Goal: Transaction & Acquisition: Purchase product/service

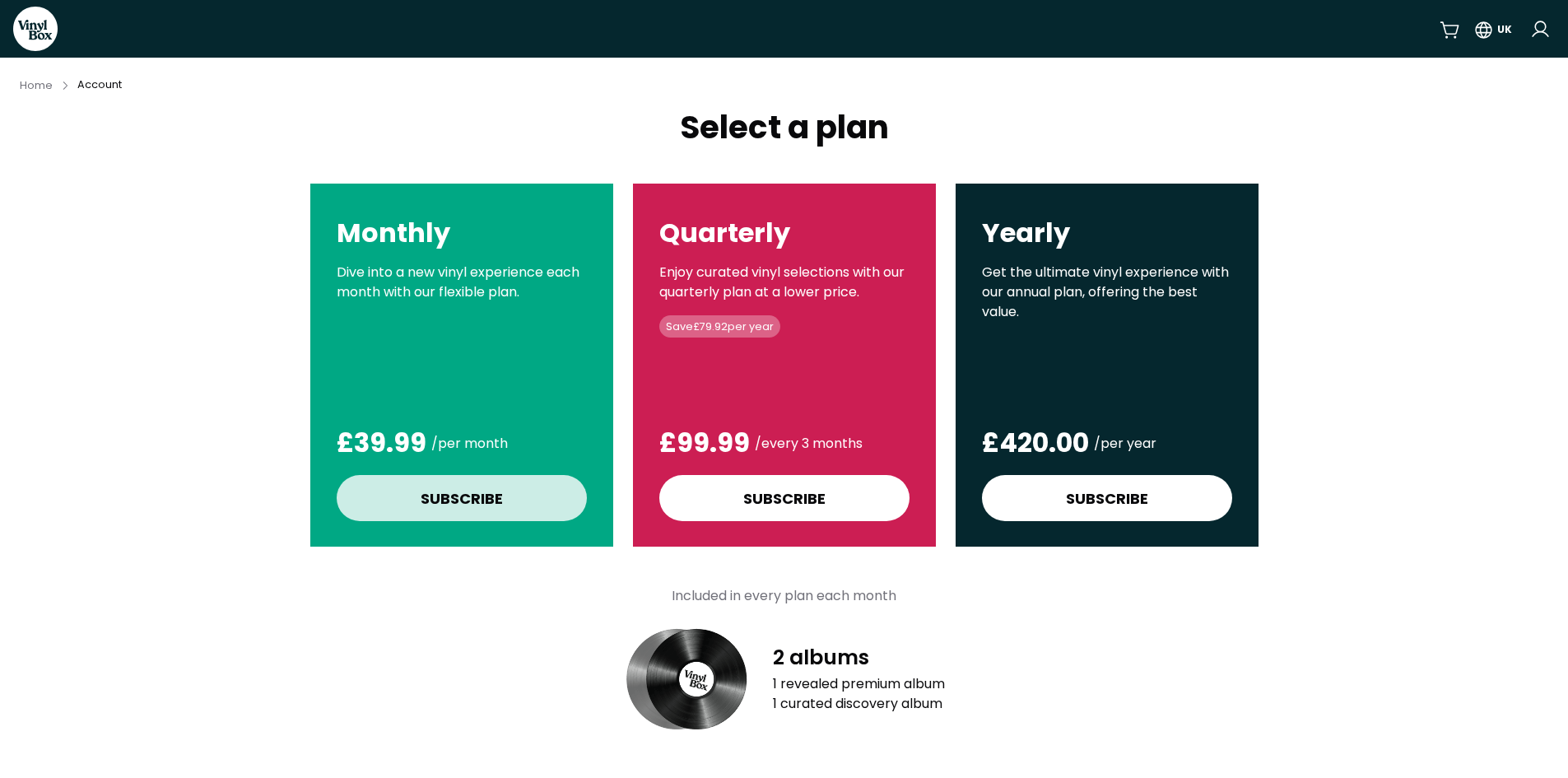
click at [456, 496] on div "Subscribe" at bounding box center [462, 498] width 82 height 22
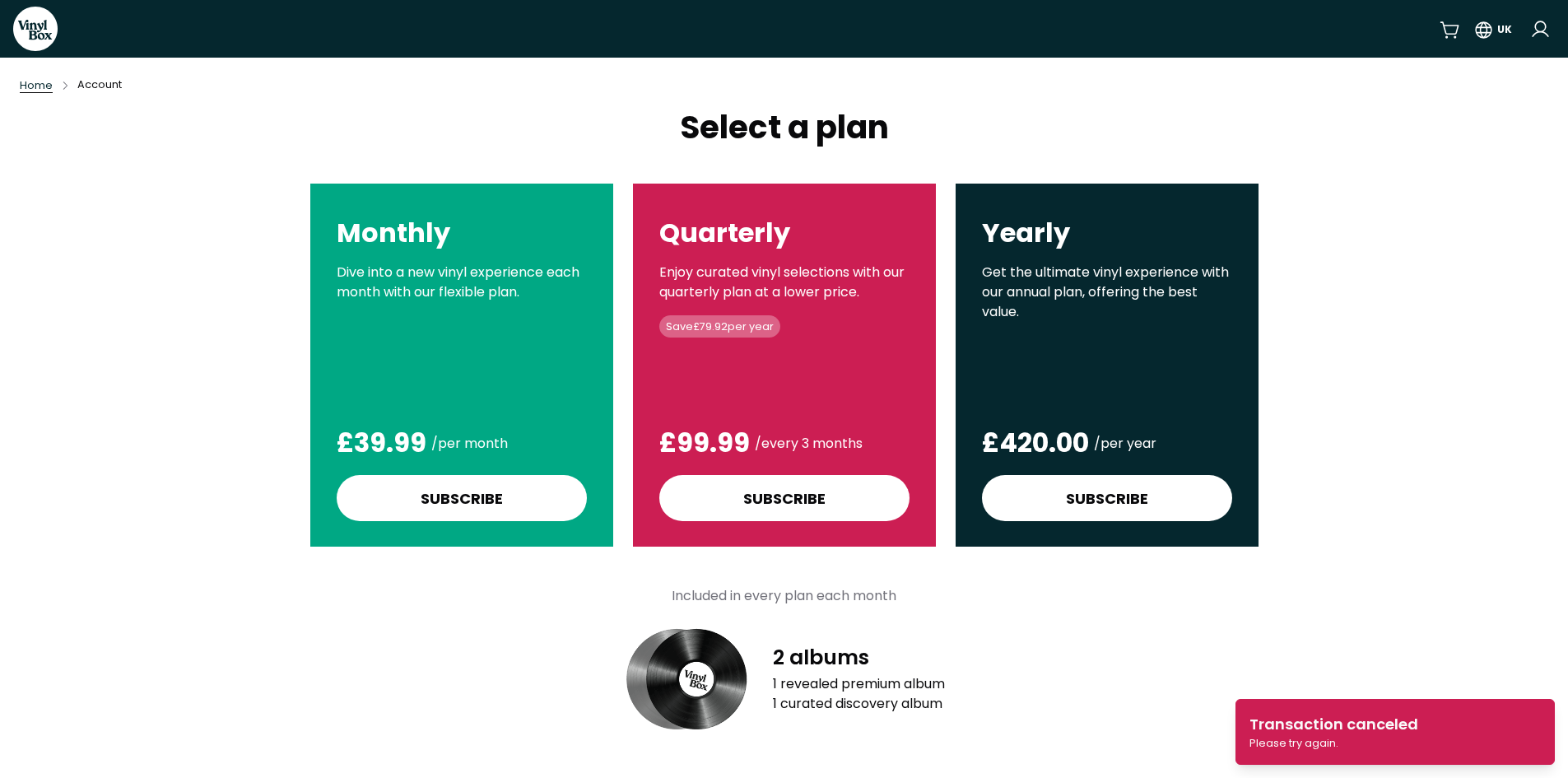
click at [29, 81] on span "Home" at bounding box center [36, 85] width 33 height 14
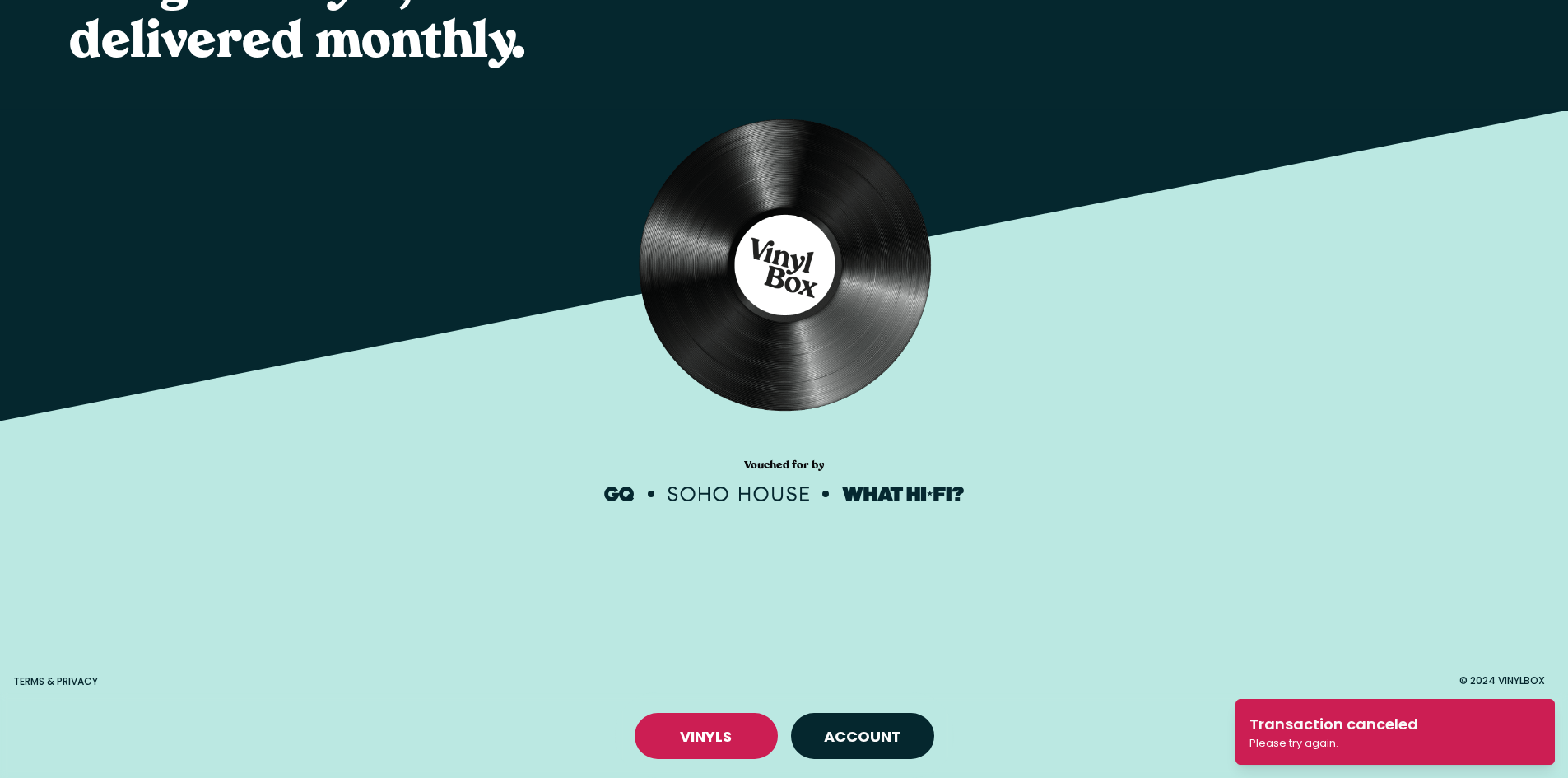
scroll to position [193, 0]
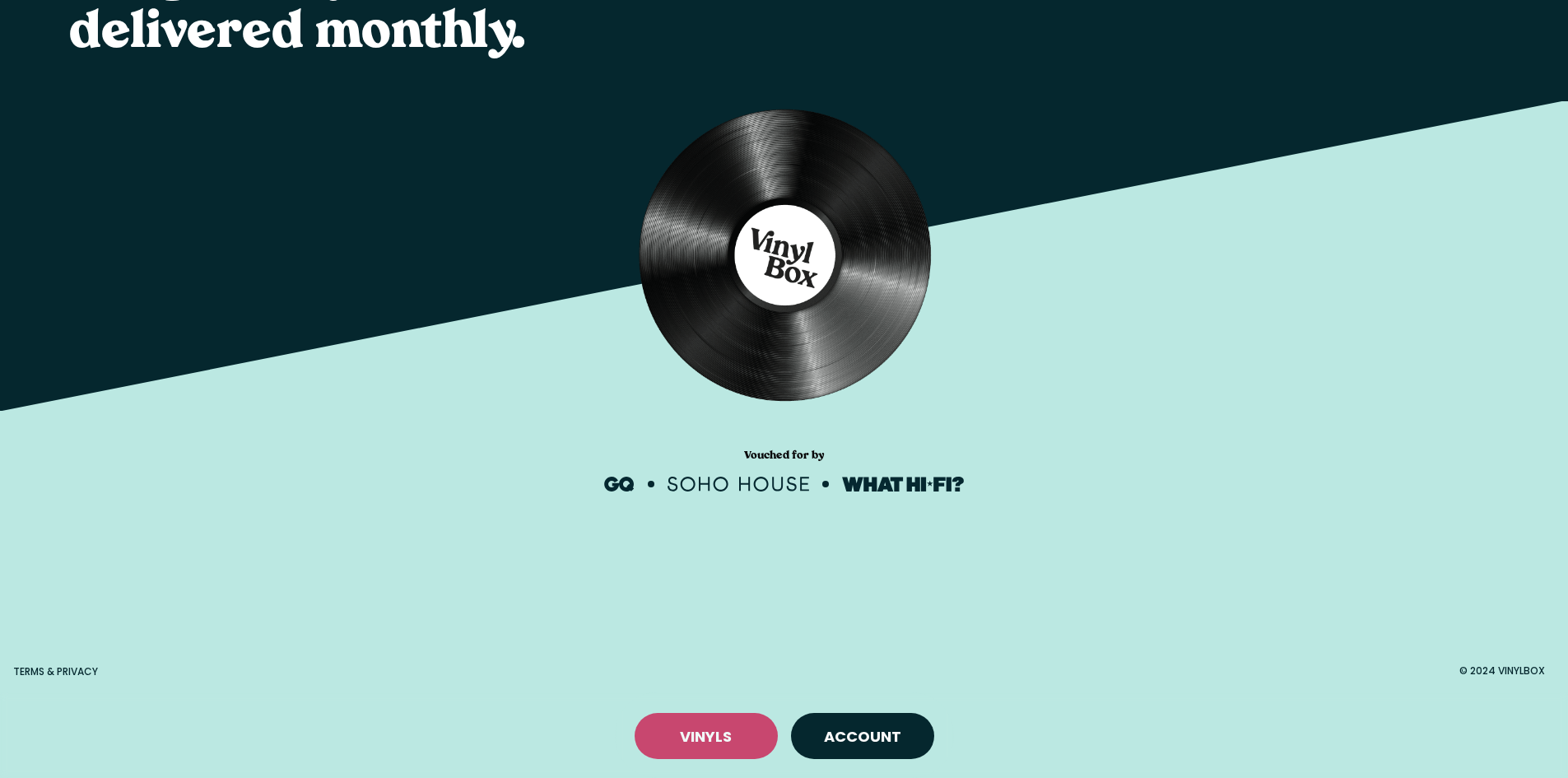
click at [715, 736] on link "VINYLS" at bounding box center [706, 736] width 52 height 21
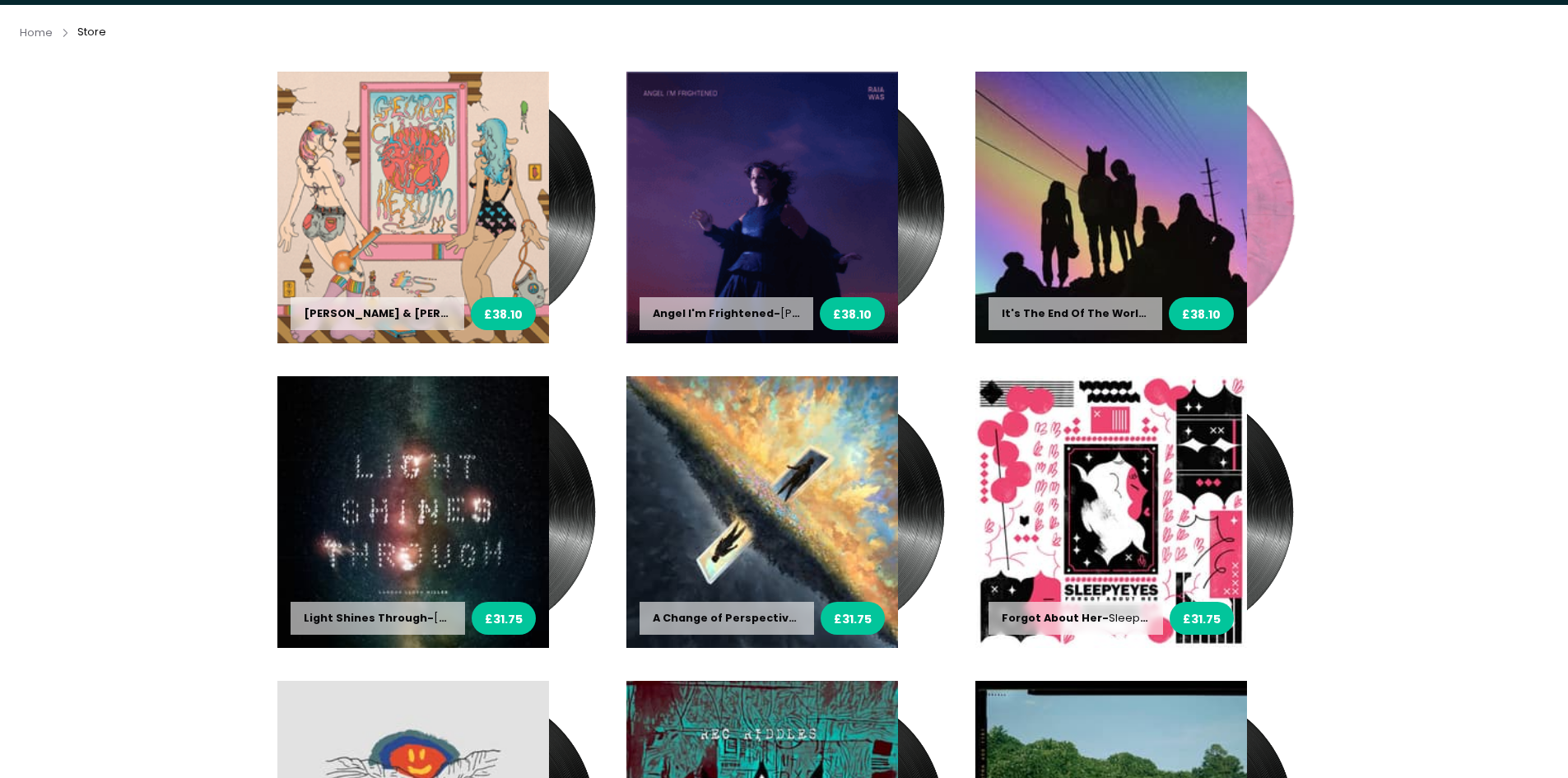
scroll to position [82, 0]
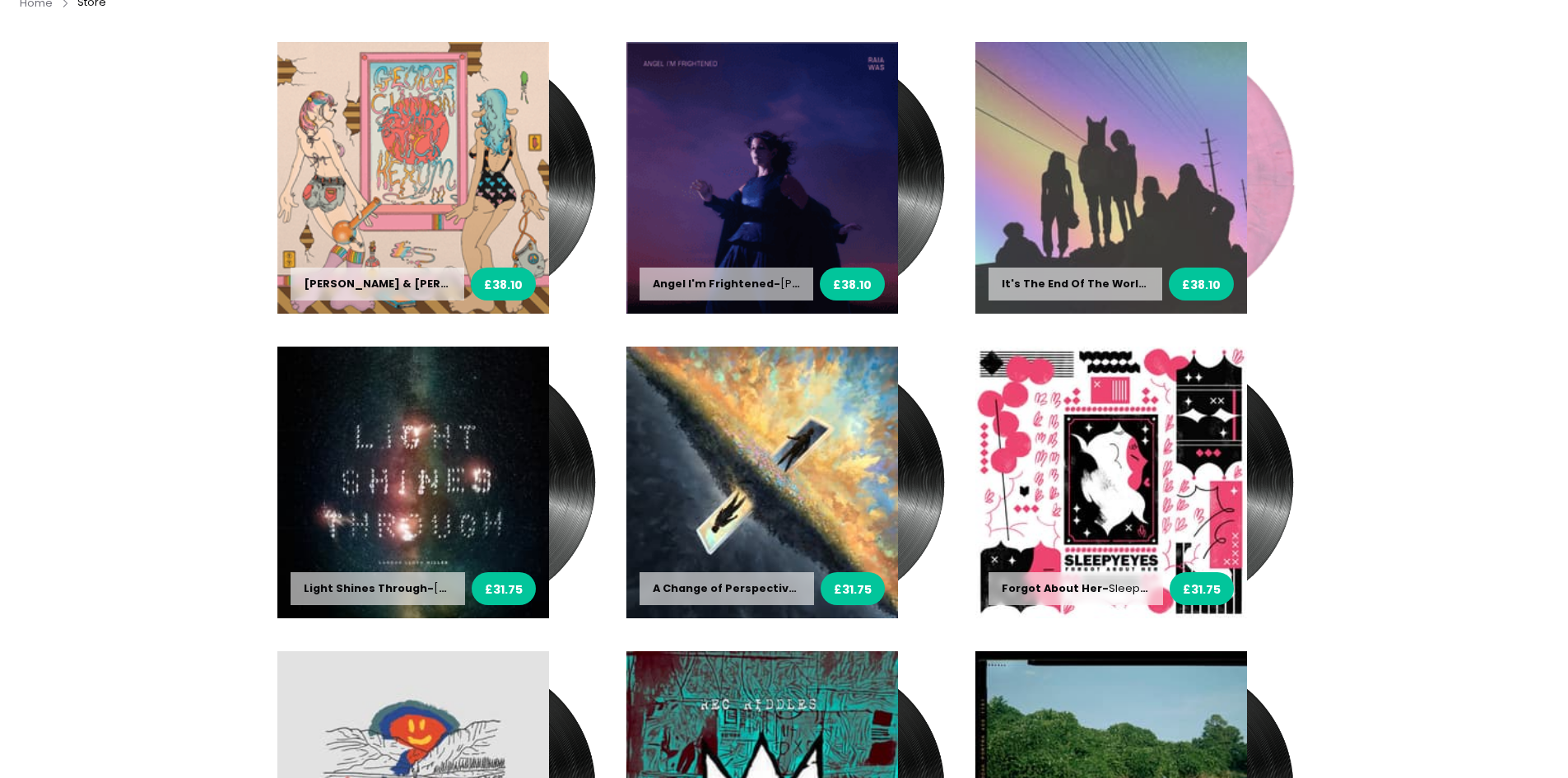
click at [1125, 176] on img at bounding box center [1111, 178] width 271 height 271
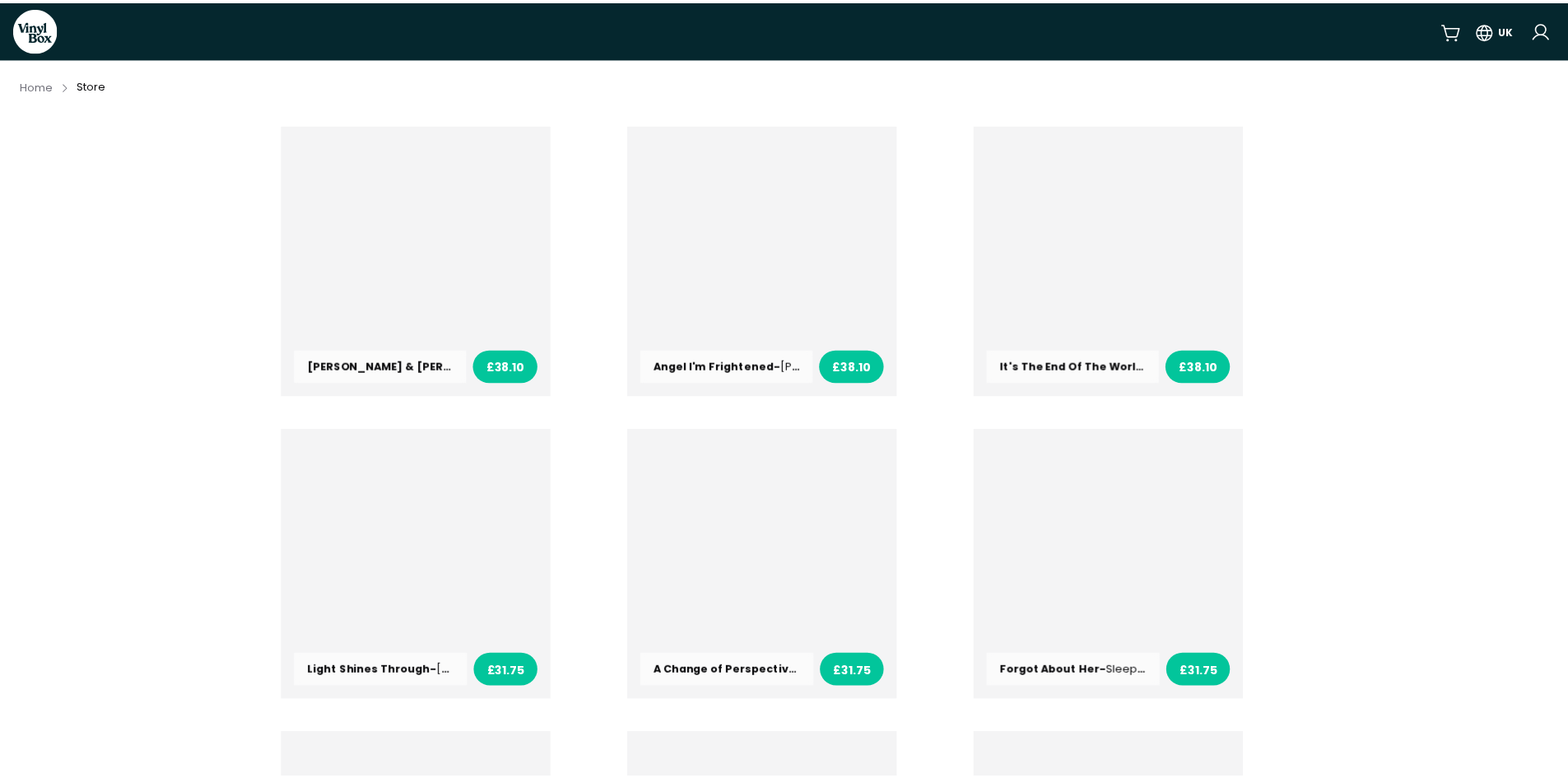
scroll to position [82, 0]
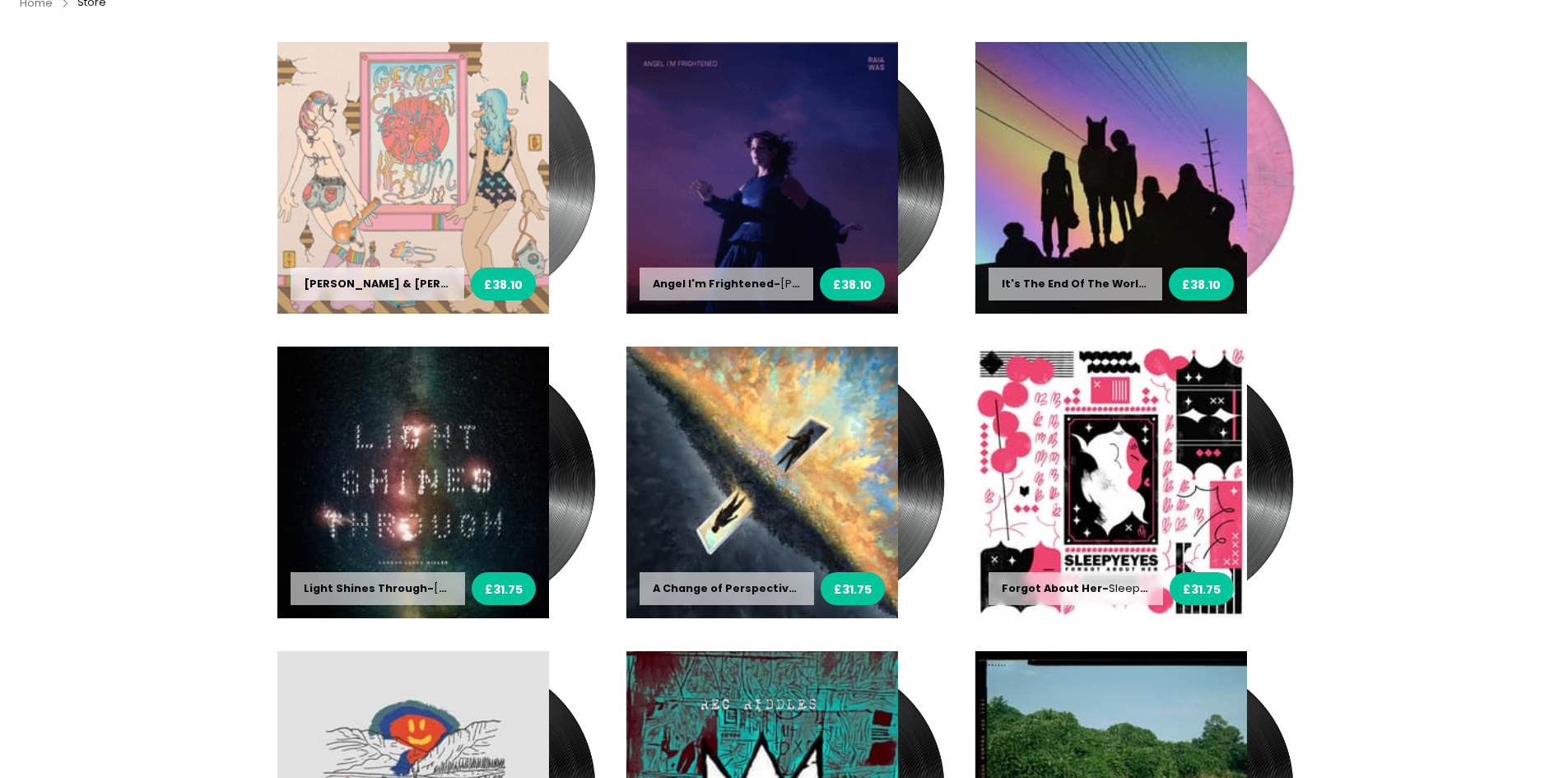
click at [441, 185] on img at bounding box center [413, 178] width 271 height 271
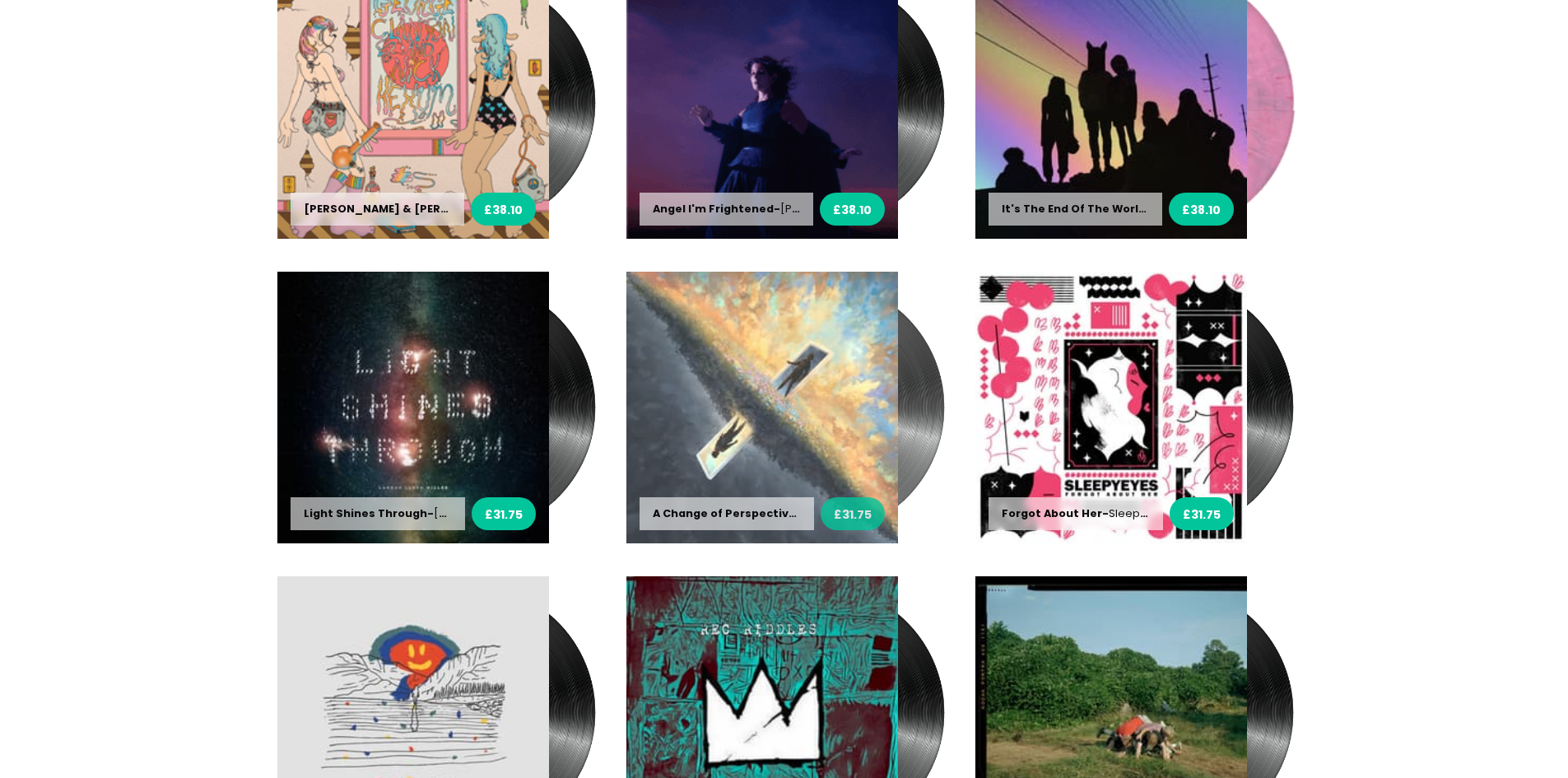
scroll to position [330, 0]
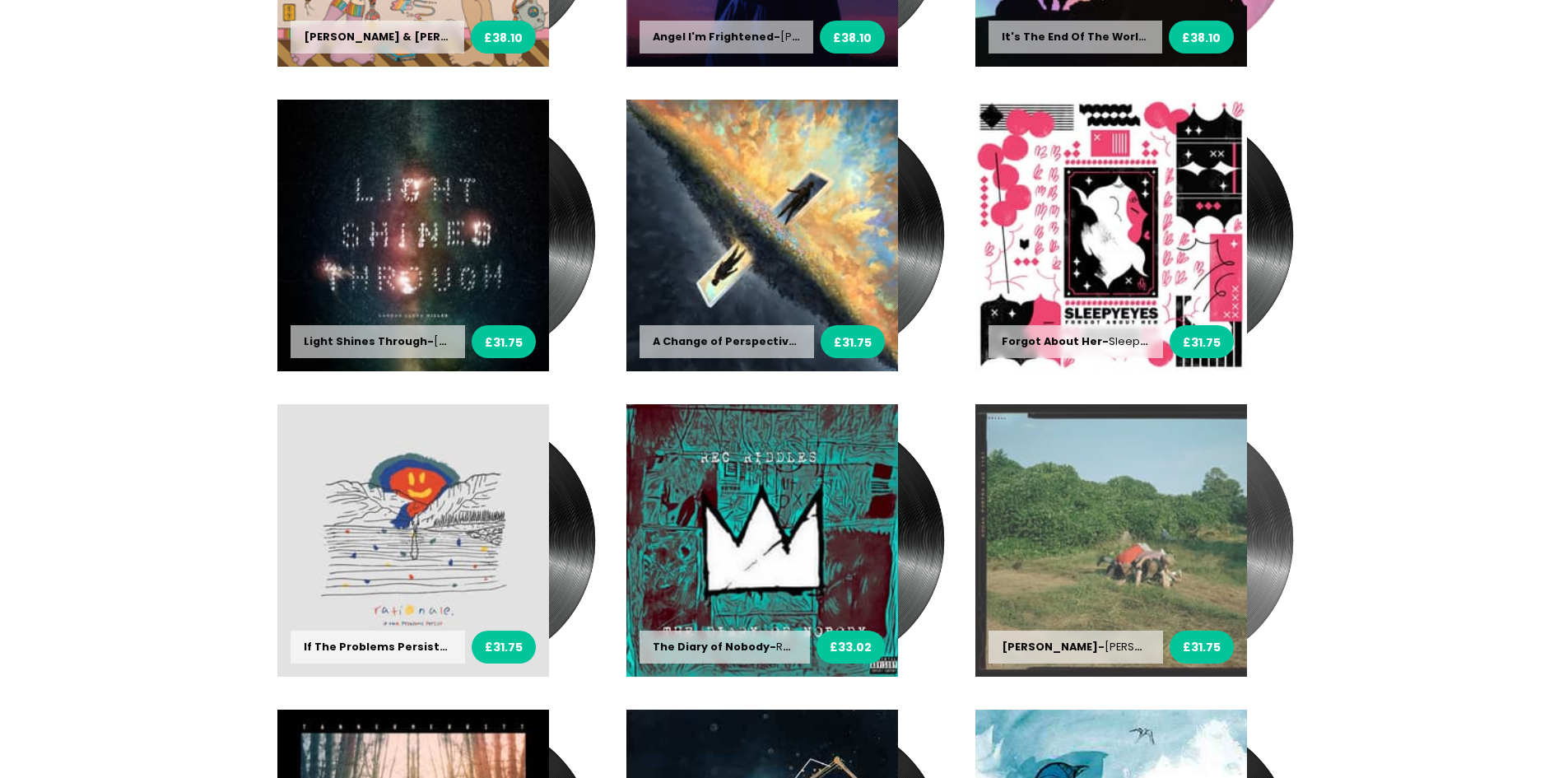
click at [1175, 495] on img at bounding box center [1111, 540] width 271 height 271
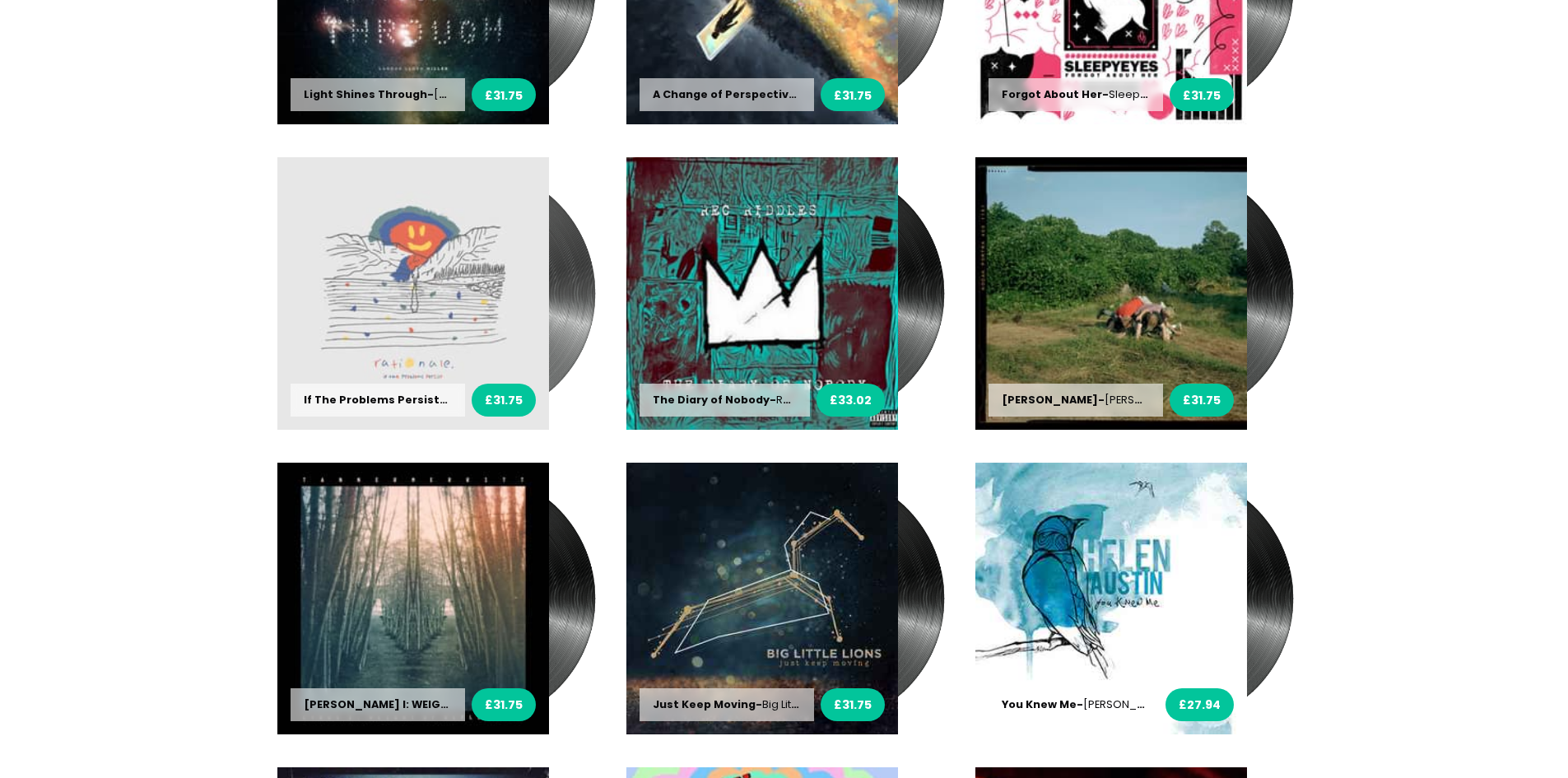
scroll to position [824, 0]
